Goal: Task Accomplishment & Management: Use online tool/utility

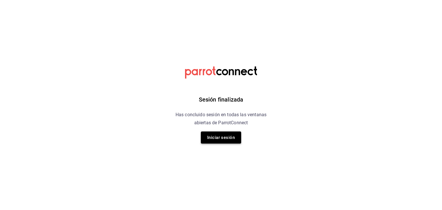
click at [217, 132] on button "Iniciar sesión" at bounding box center [221, 137] width 40 height 12
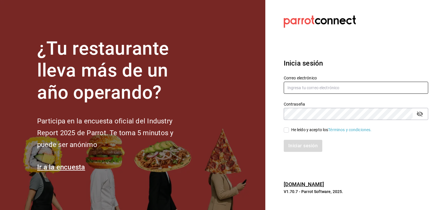
type input "[PERSON_NAME][EMAIL_ADDRESS][PERSON_NAME][DOMAIN_NAME]"
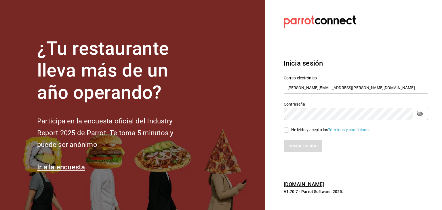
click at [287, 128] on input "He leído y acepto los Términos y condiciones." at bounding box center [286, 129] width 5 height 5
checkbox input "true"
click at [298, 144] on button "Iniciar sesión" at bounding box center [303, 146] width 39 height 12
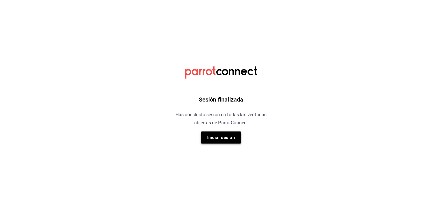
click at [212, 140] on button "Iniciar sesión" at bounding box center [221, 137] width 40 height 12
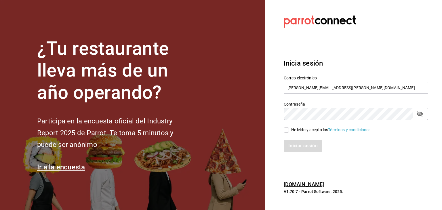
click at [285, 132] on input "He leído y acepto los Términos y condiciones." at bounding box center [286, 129] width 5 height 5
checkbox input "true"
click at [300, 143] on button "Iniciar sesión" at bounding box center [303, 146] width 39 height 12
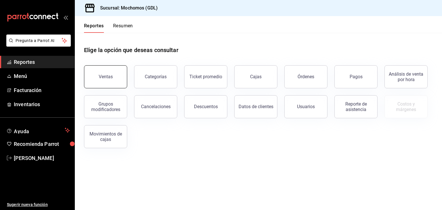
click at [110, 71] on button "Ventas" at bounding box center [105, 76] width 43 height 23
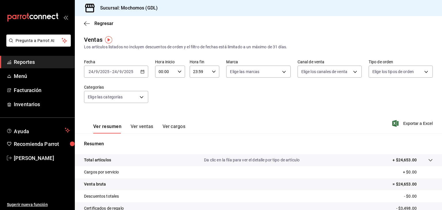
click at [141, 72] on \(Stroke\) "button" at bounding box center [142, 71] width 3 height 3
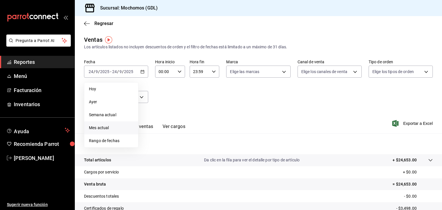
click at [107, 128] on span "Mes actual" at bounding box center [111, 128] width 45 height 6
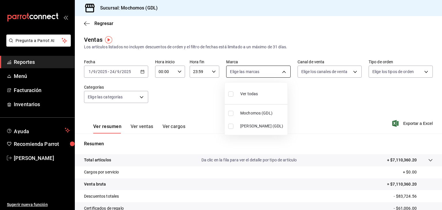
click at [280, 70] on body "Pregunta a Parrot AI Reportes Menú Facturación Inventarios Ayuda Recomienda Par…" at bounding box center [221, 105] width 442 height 210
click at [252, 110] on span "Mochomos (GDL)" at bounding box center [262, 113] width 45 height 6
type input "36c25d4a-7cb0-456c-a434-e981d54830bc"
checkbox input "true"
click at [409, 124] on div at bounding box center [221, 105] width 442 height 210
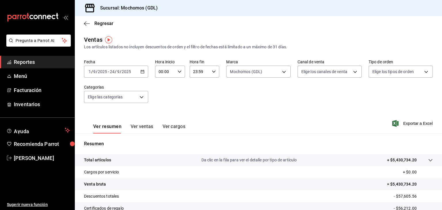
click at [409, 124] on span "Exportar a Excel" at bounding box center [412, 123] width 39 height 7
